Goal: Information Seeking & Learning: Understand process/instructions

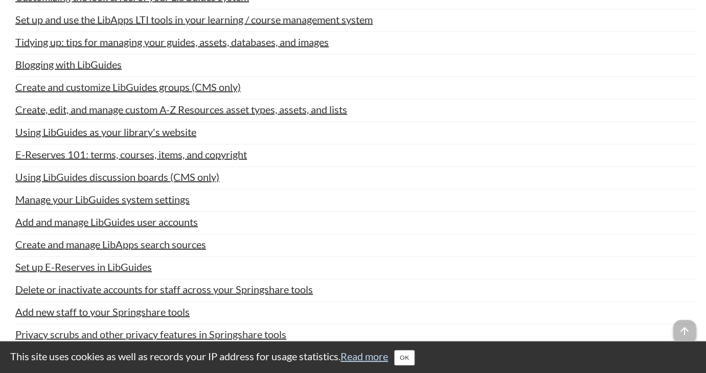
scroll to position [751, 0]
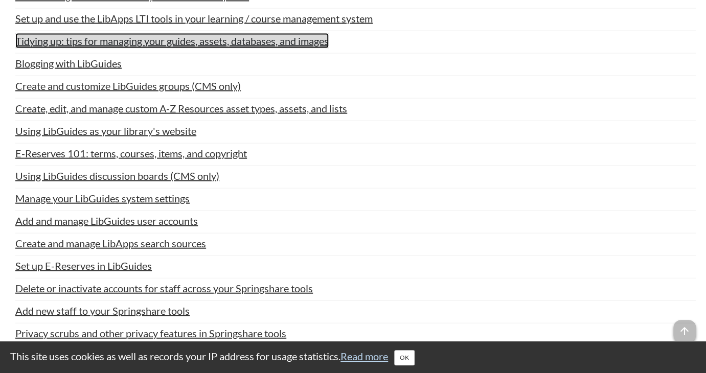
click at [316, 49] on link "Tidying up: tips for managing your guides, assets, databases, and images" at bounding box center [171, 40] width 313 height 15
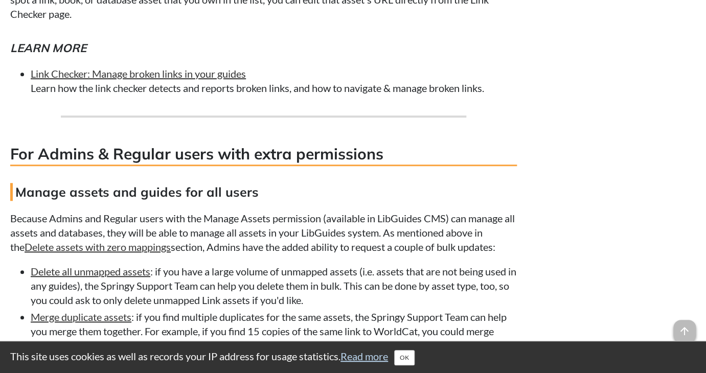
scroll to position [1541, 0]
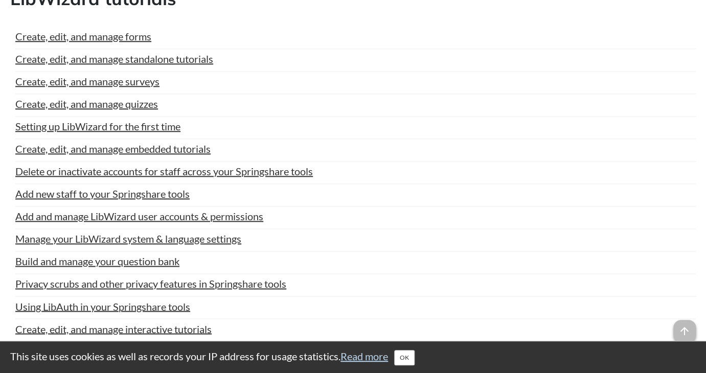
scroll to position [3224, 0]
click at [105, 43] on link "Create, edit, and manage forms" at bounding box center [83, 35] width 136 height 15
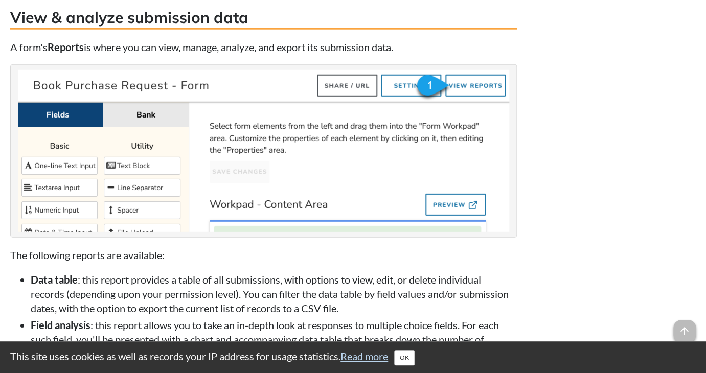
scroll to position [3801, 0]
